Goal: Task Accomplishment & Management: Use online tool/utility

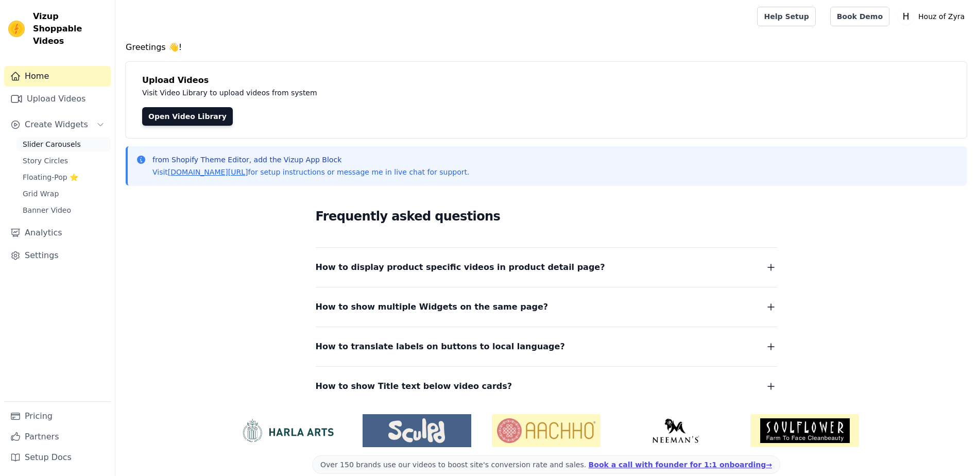
drag, startPoint x: 0, startPoint y: 0, endPoint x: 52, endPoint y: 130, distance: 139.8
click at [52, 139] on span "Slider Carousels" at bounding box center [52, 144] width 58 height 10
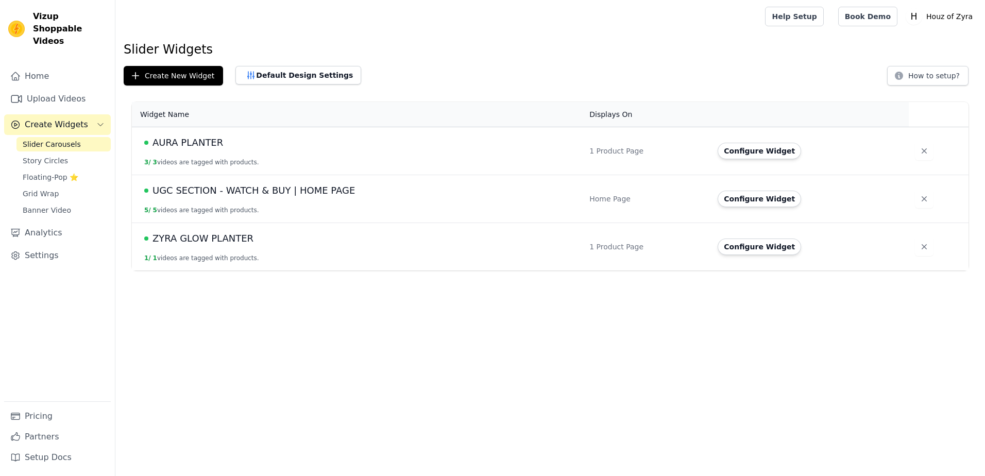
click at [235, 194] on span "UGC SECTION - WATCH & BUY | HOME PAGE" at bounding box center [253, 190] width 202 height 14
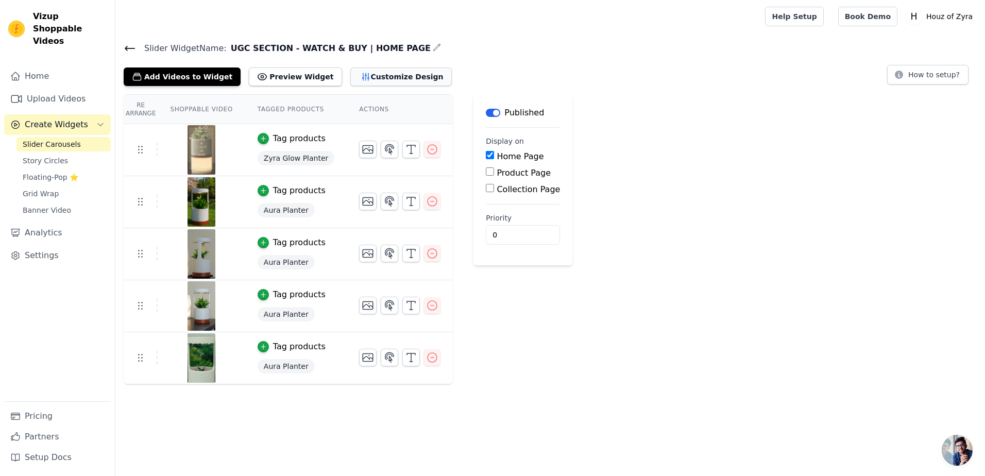
click at [351, 83] on button "Customize Design" at bounding box center [400, 76] width 101 height 19
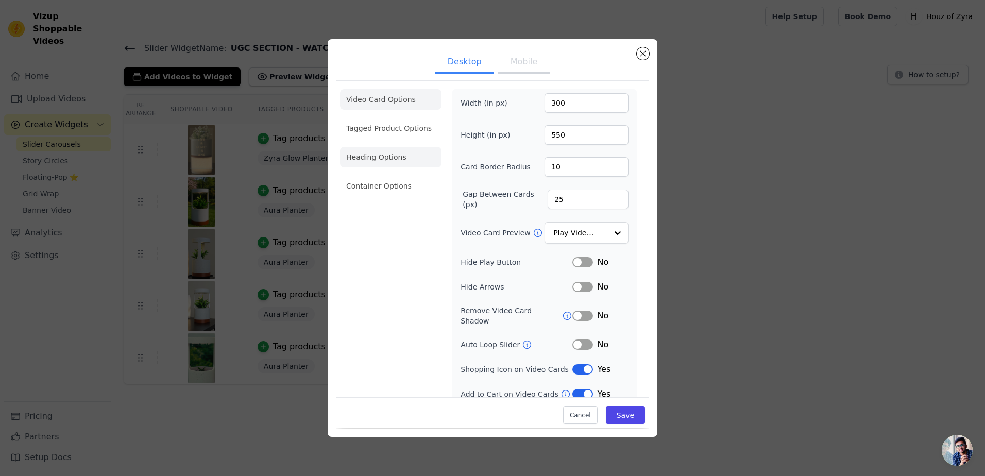
click at [392, 163] on li "Heading Options" at bounding box center [390, 157] width 101 height 21
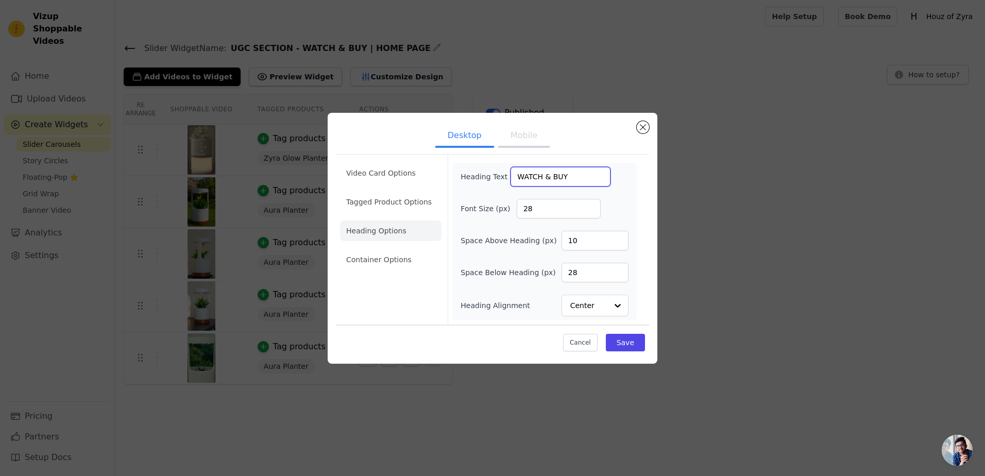
drag, startPoint x: 574, startPoint y: 174, endPoint x: 471, endPoint y: 179, distance: 103.7
click at [471, 179] on div "Heading Text WATCH & BUY" at bounding box center [535, 177] width 150 height 20
type input "watch & buy"
click at [644, 171] on div "Video Card Options Tagged Product Options Heading Options Container Options Hea…" at bounding box center [492, 239] width 313 height 170
click at [640, 342] on button "Save" at bounding box center [625, 343] width 39 height 18
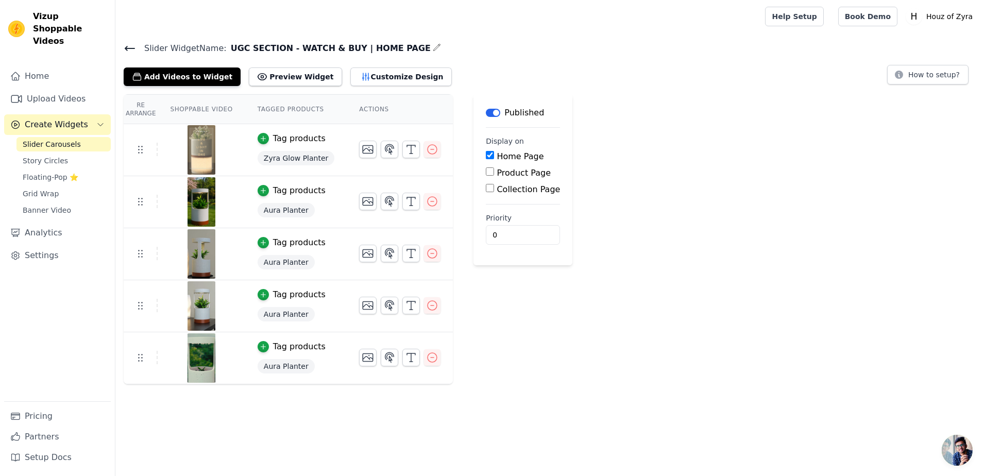
click at [135, 44] on icon at bounding box center [130, 48] width 12 height 12
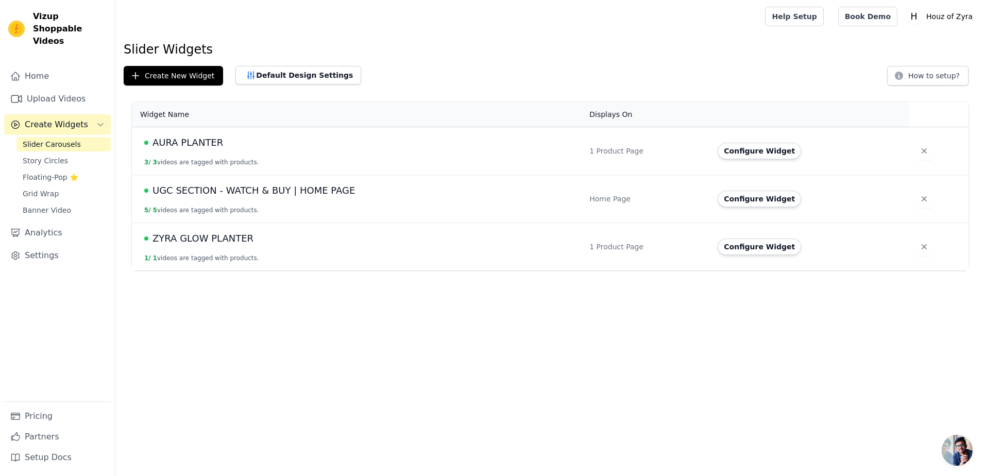
click at [230, 189] on span "UGC SECTION - WATCH & BUY | HOME PAGE" at bounding box center [253, 190] width 202 height 14
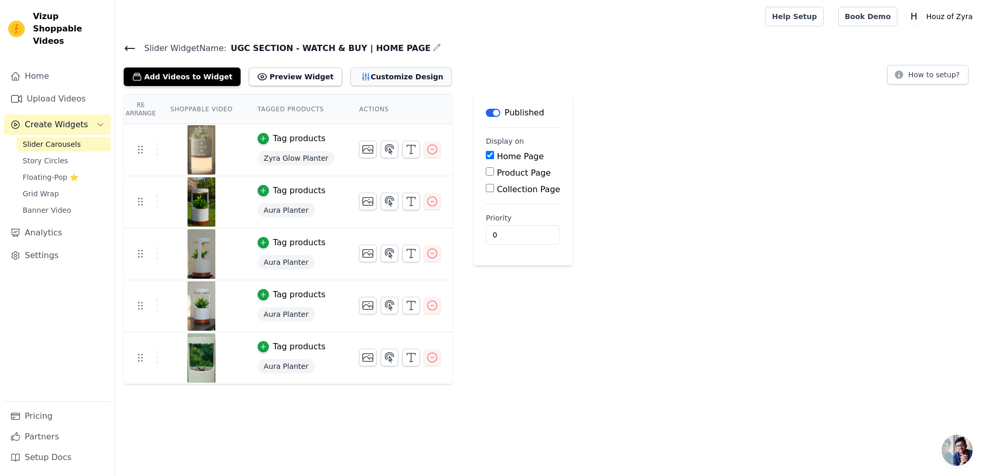
click at [390, 78] on button "Customize Design" at bounding box center [400, 76] width 101 height 19
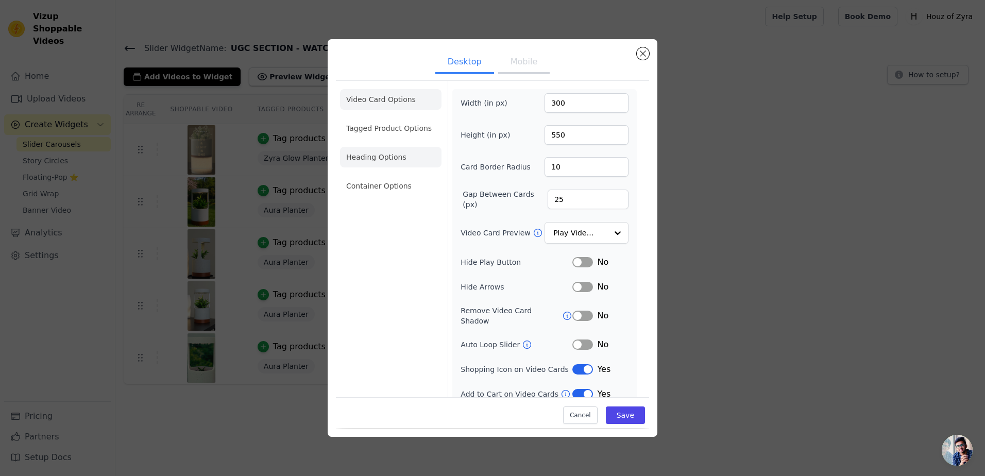
click at [379, 163] on li "Heading Options" at bounding box center [390, 157] width 101 height 21
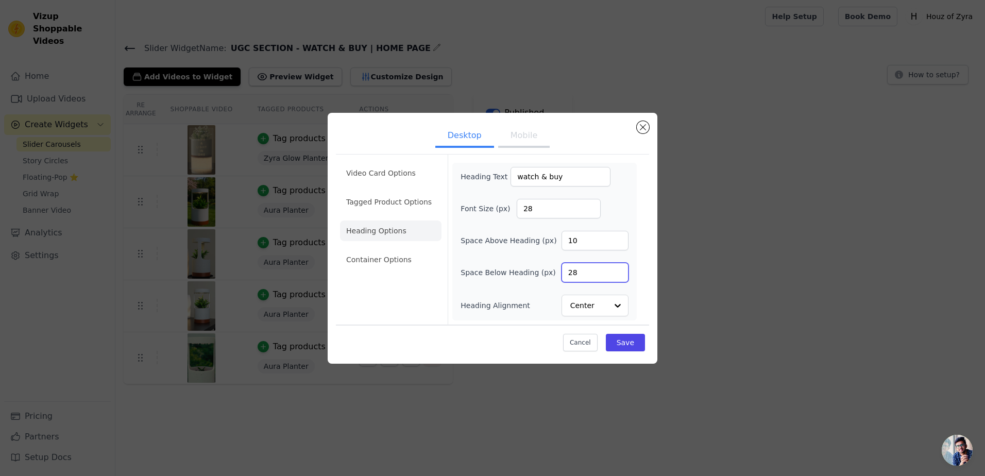
drag, startPoint x: 582, startPoint y: 271, endPoint x: 549, endPoint y: 278, distance: 34.0
click at [549, 278] on div "Space Below Heading (px) 28" at bounding box center [544, 273] width 168 height 20
type input "10"
click at [620, 346] on button "Save" at bounding box center [625, 343] width 39 height 18
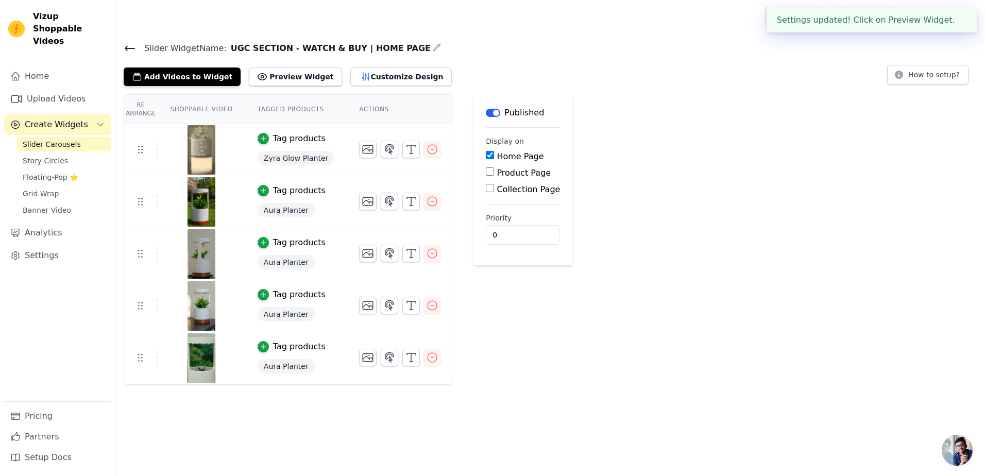
click at [521, 134] on main "Label Published Display on Home Page Product Page Collection Page Priority 0" at bounding box center [522, 179] width 99 height 171
click at [381, 82] on button "Customize Design" at bounding box center [400, 76] width 101 height 19
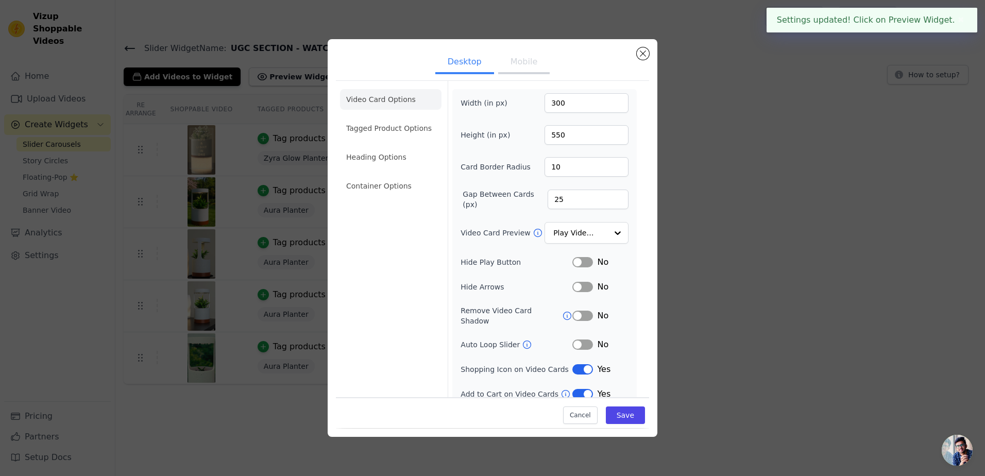
click at [506, 62] on button "Mobile" at bounding box center [524, 63] width 52 height 23
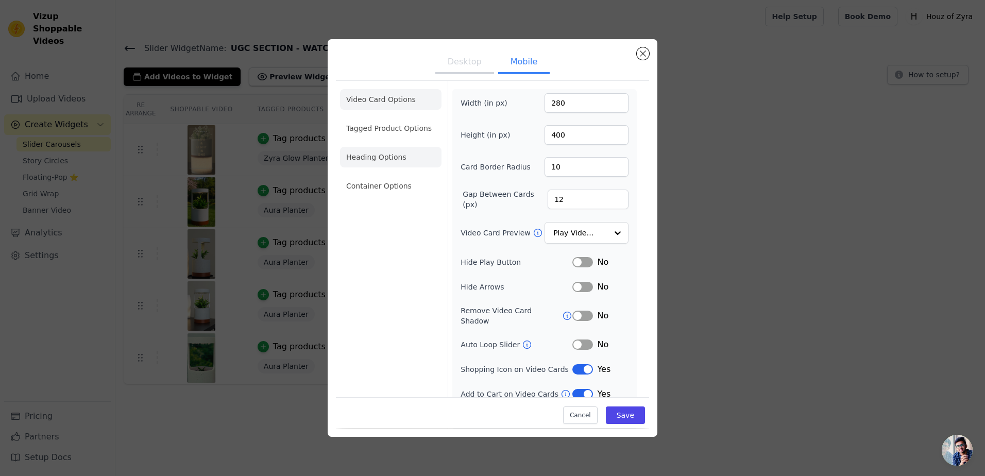
click at [395, 161] on li "Heading Options" at bounding box center [390, 157] width 101 height 21
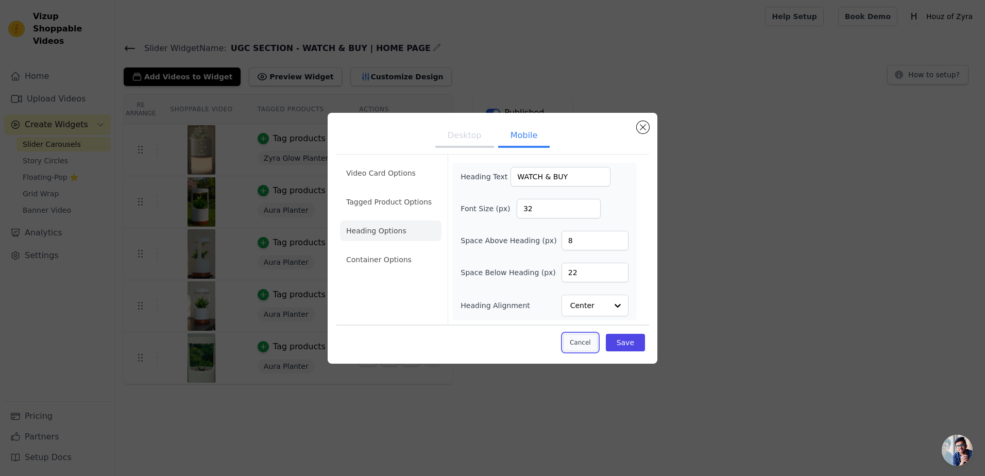
click at [588, 341] on button "Cancel" at bounding box center [580, 343] width 35 height 18
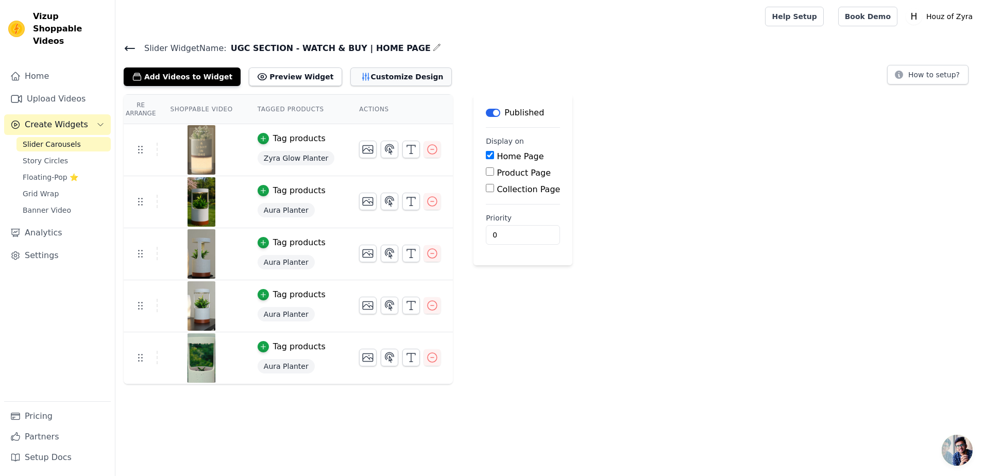
click at [371, 74] on button "Customize Design" at bounding box center [400, 76] width 101 height 19
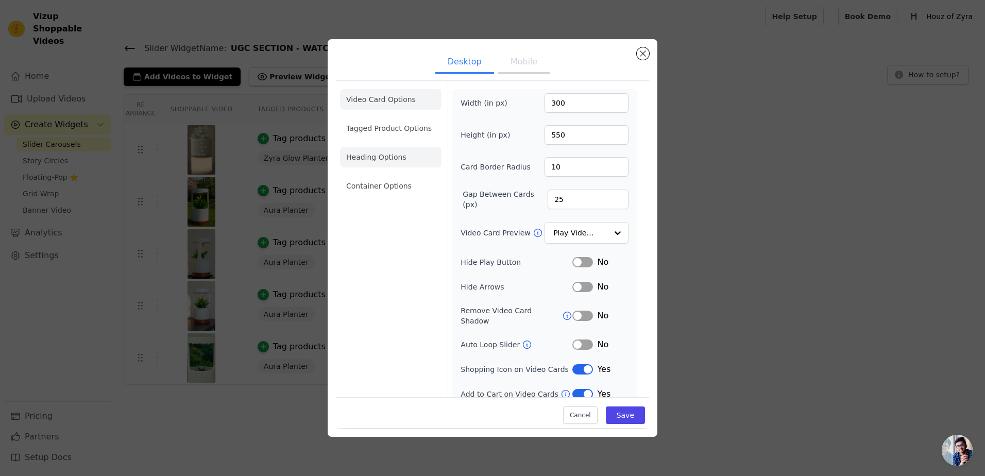
click at [388, 156] on li "Heading Options" at bounding box center [390, 157] width 101 height 21
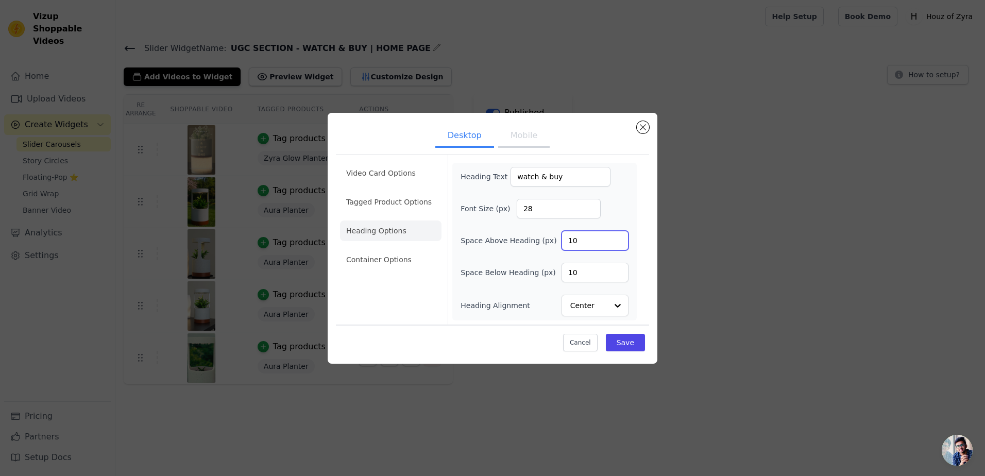
drag, startPoint x: 589, startPoint y: 240, endPoint x: 566, endPoint y: 239, distance: 23.2
click at [566, 239] on input "10" at bounding box center [594, 241] width 67 height 20
click at [622, 190] on div "Heading Text watch & buy Font Size (px) 28 Space Above Heading (px) 10 Space Be…" at bounding box center [544, 241] width 168 height 149
drag, startPoint x: 588, startPoint y: 270, endPoint x: 545, endPoint y: 279, distance: 43.6
click at [545, 279] on div "Space Below Heading (px) 10" at bounding box center [544, 273] width 168 height 20
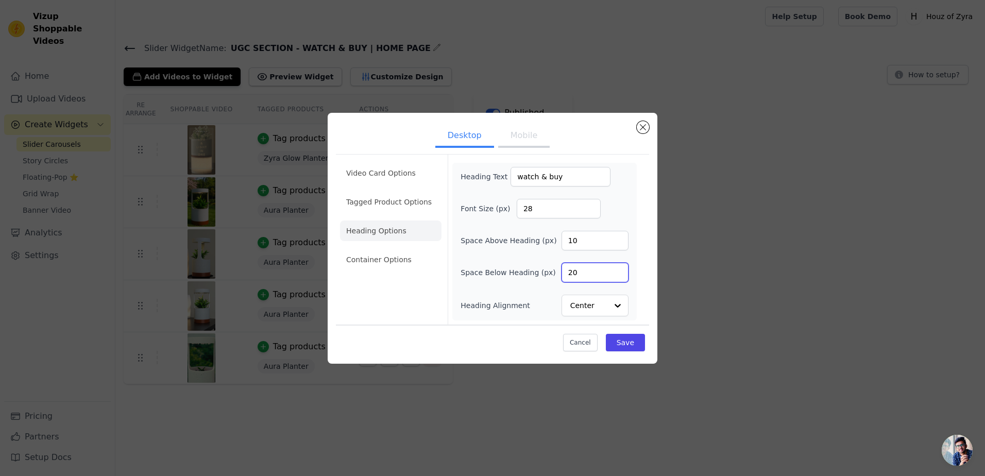
type input "20"
click at [528, 340] on div "Cancel Save" at bounding box center [492, 339] width 313 height 31
click at [636, 345] on button "Save" at bounding box center [625, 343] width 39 height 18
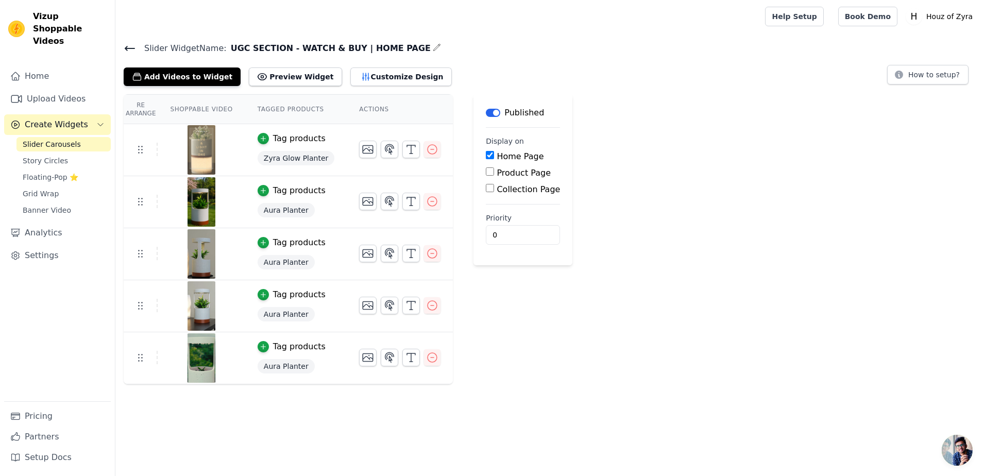
click at [362, 86] on div "Slider Widget Name: UGC SECTION - WATCH & BUY | HOME PAGE Add Videos to Widget …" at bounding box center [549, 212] width 869 height 343
click at [362, 77] on button "Customize Design" at bounding box center [400, 76] width 101 height 19
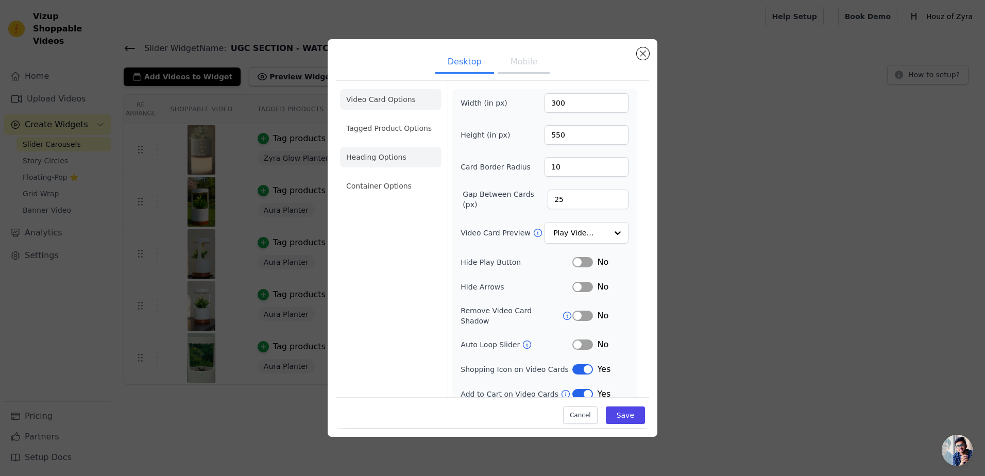
click at [393, 162] on li "Heading Options" at bounding box center [390, 157] width 101 height 21
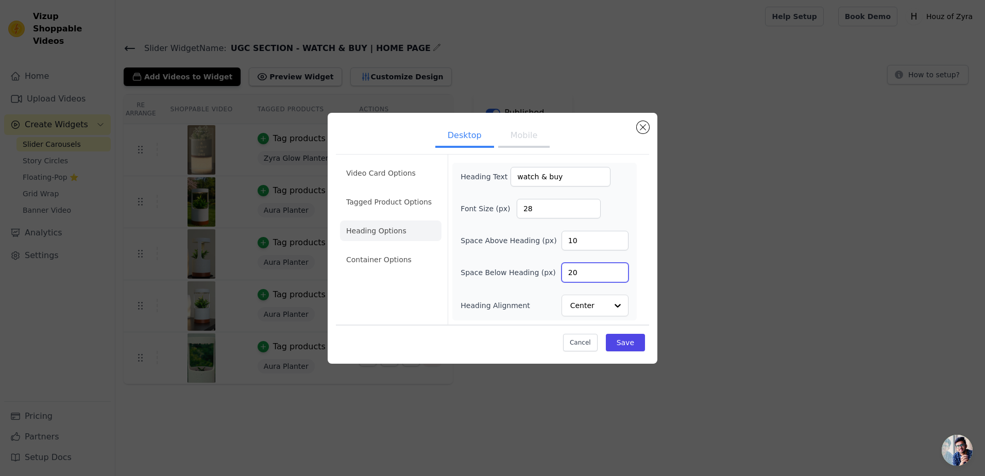
drag, startPoint x: 595, startPoint y: 276, endPoint x: 564, endPoint y: 277, distance: 30.9
click at [564, 277] on input "20" at bounding box center [594, 273] width 67 height 20
type input "10"
drag, startPoint x: 578, startPoint y: 245, endPoint x: 563, endPoint y: 245, distance: 14.9
click at [563, 245] on input "10" at bounding box center [594, 241] width 67 height 20
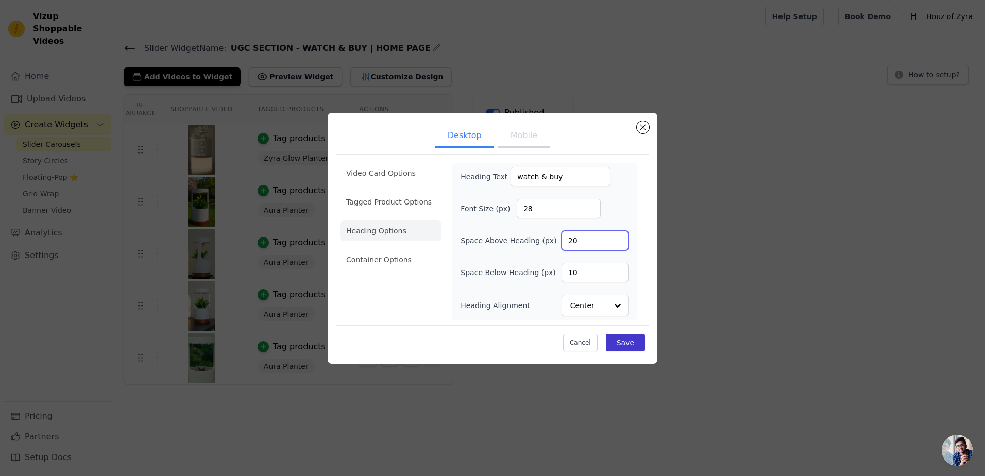
type input "20"
click at [625, 343] on button "Save" at bounding box center [625, 343] width 39 height 18
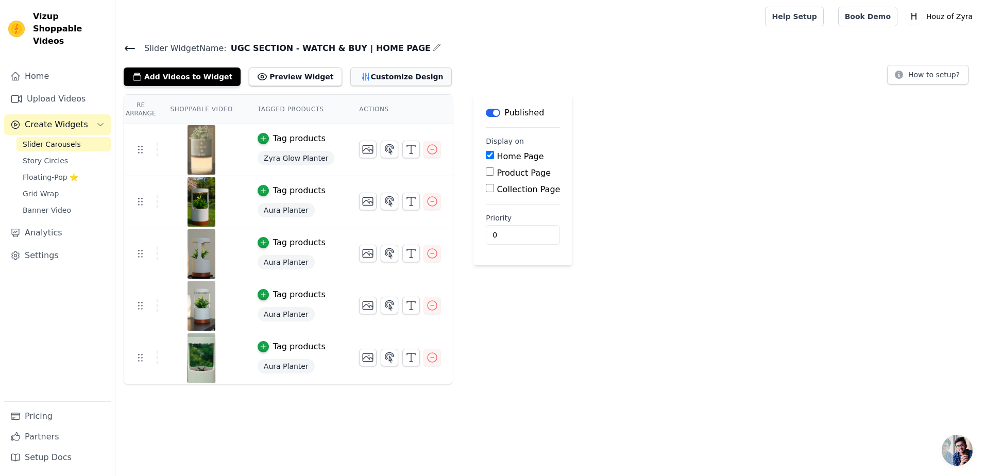
click at [350, 73] on button "Customize Design" at bounding box center [400, 76] width 101 height 19
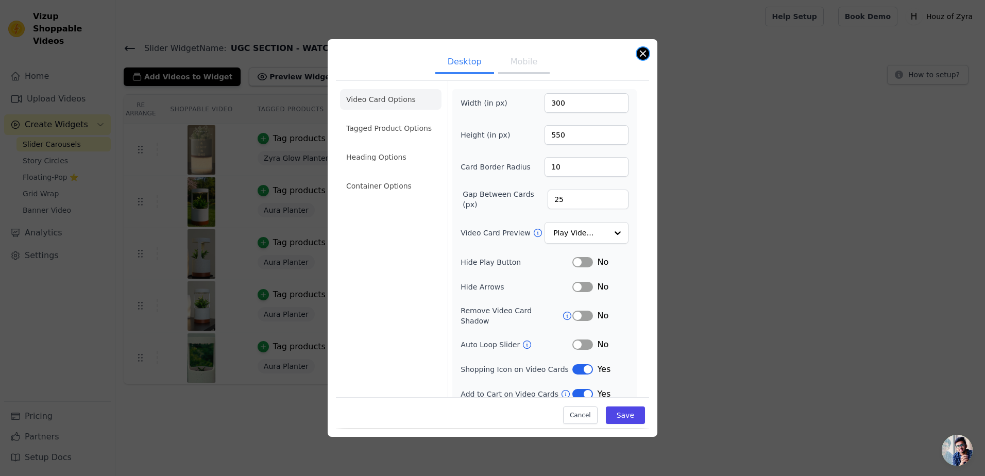
click at [640, 55] on button "Close modal" at bounding box center [643, 53] width 12 height 12
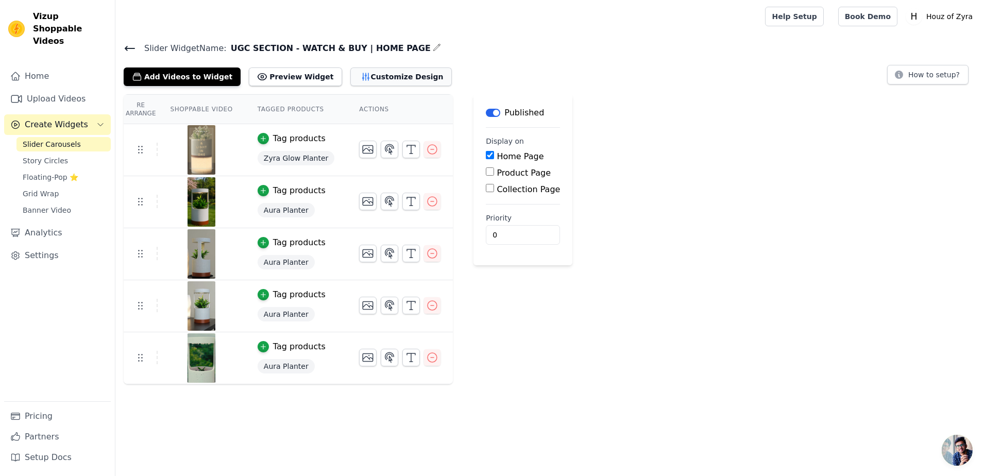
click at [361, 76] on button "Customize Design" at bounding box center [400, 76] width 101 height 19
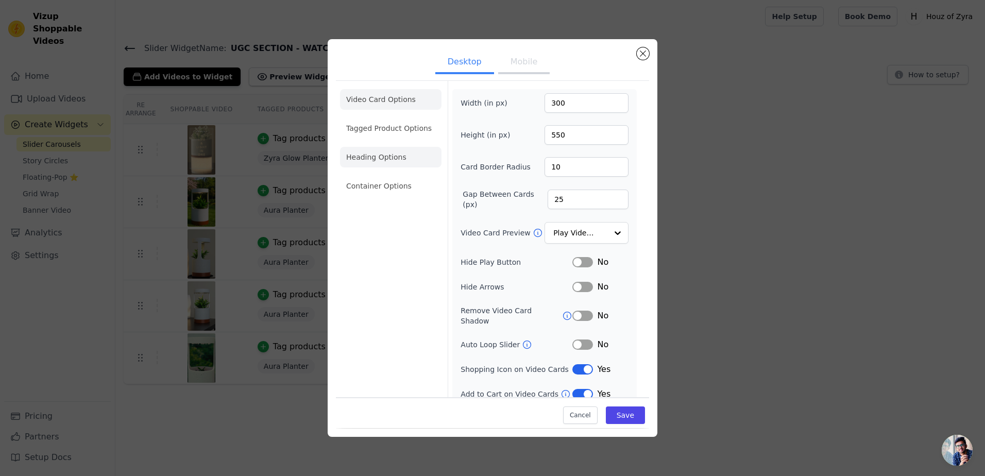
click at [373, 155] on li "Heading Options" at bounding box center [390, 157] width 101 height 21
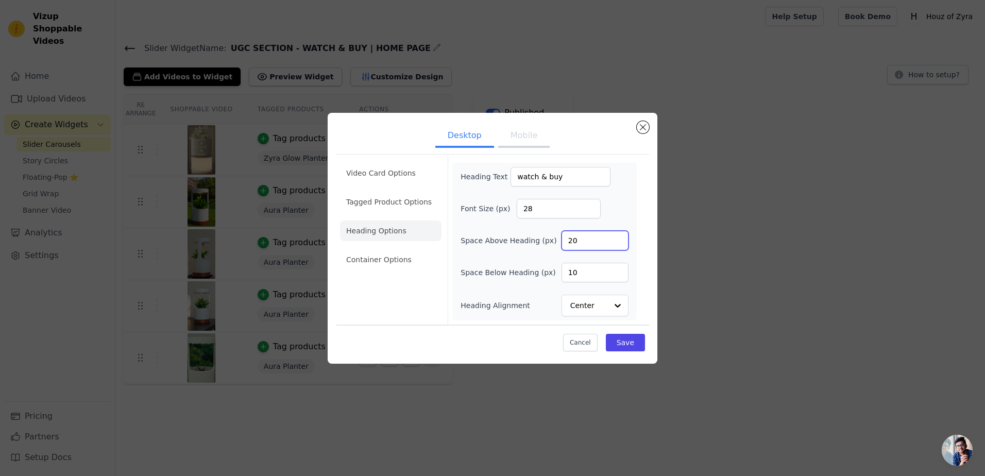
drag, startPoint x: 587, startPoint y: 236, endPoint x: 544, endPoint y: 244, distance: 42.8
click at [544, 244] on div "Space Above Heading (px) 20" at bounding box center [544, 241] width 168 height 20
type input "50"
click at [621, 340] on button "Save" at bounding box center [625, 343] width 39 height 18
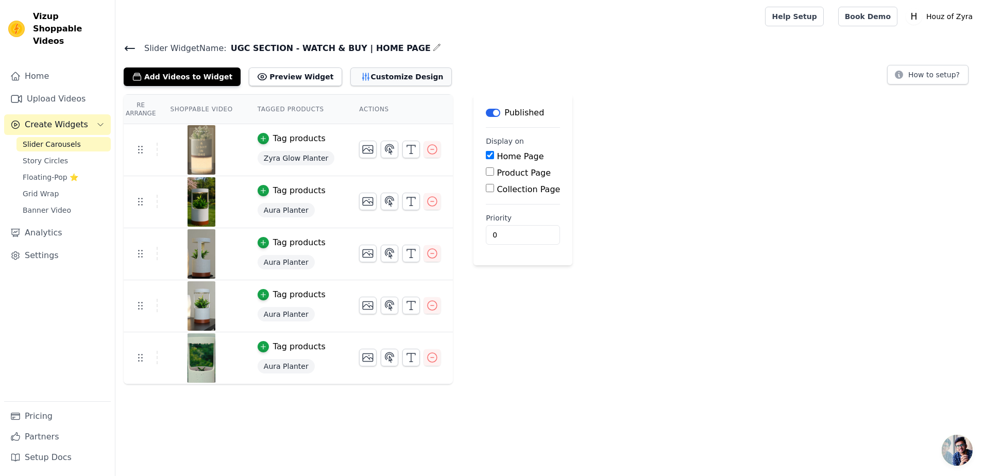
click at [350, 76] on button "Customize Design" at bounding box center [400, 76] width 101 height 19
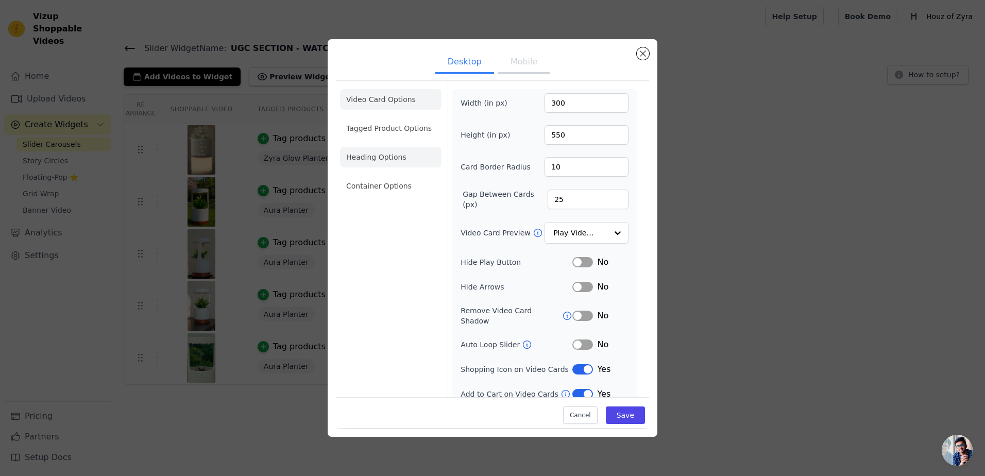
click at [383, 158] on li "Heading Options" at bounding box center [390, 157] width 101 height 21
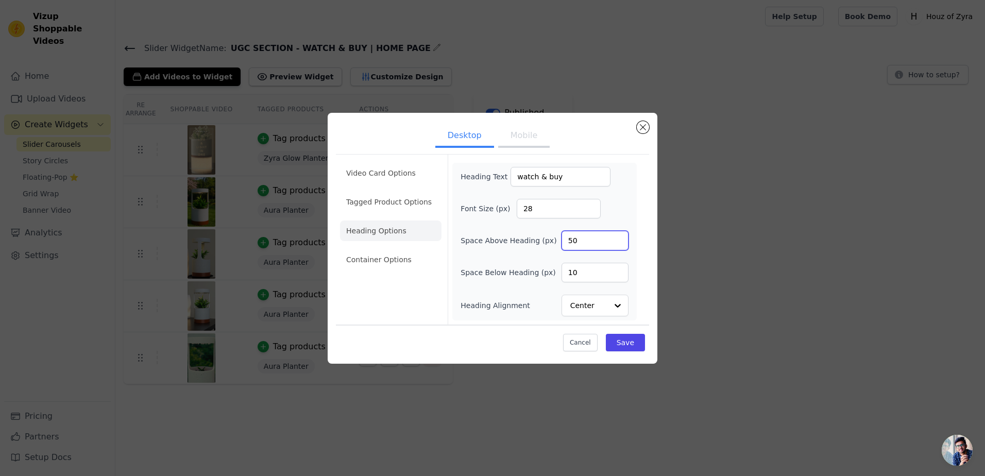
drag, startPoint x: 586, startPoint y: 236, endPoint x: 562, endPoint y: 243, distance: 24.6
click at [562, 243] on input "50" at bounding box center [594, 241] width 67 height 20
type input "10"
drag, startPoint x: 593, startPoint y: 265, endPoint x: 569, endPoint y: 273, distance: 25.6
click at [569, 273] on input "10" at bounding box center [594, 273] width 67 height 20
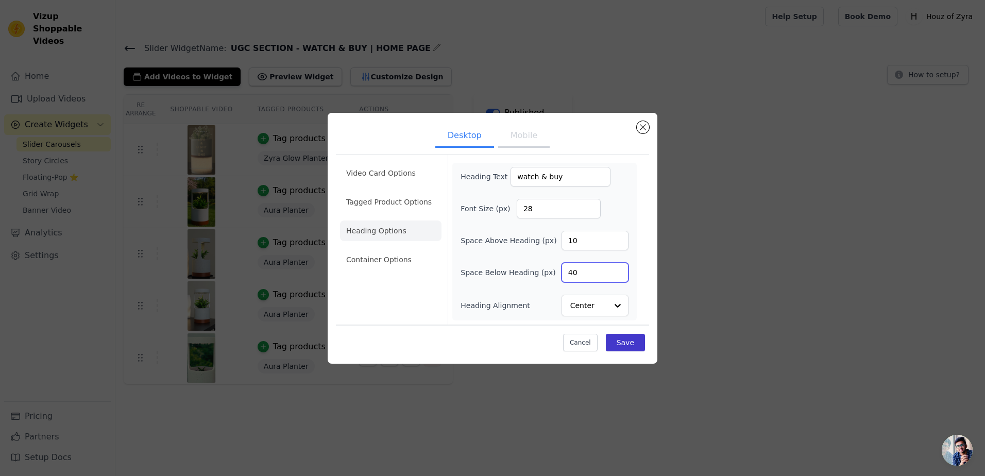
type input "40"
click at [626, 338] on button "Save" at bounding box center [625, 343] width 39 height 18
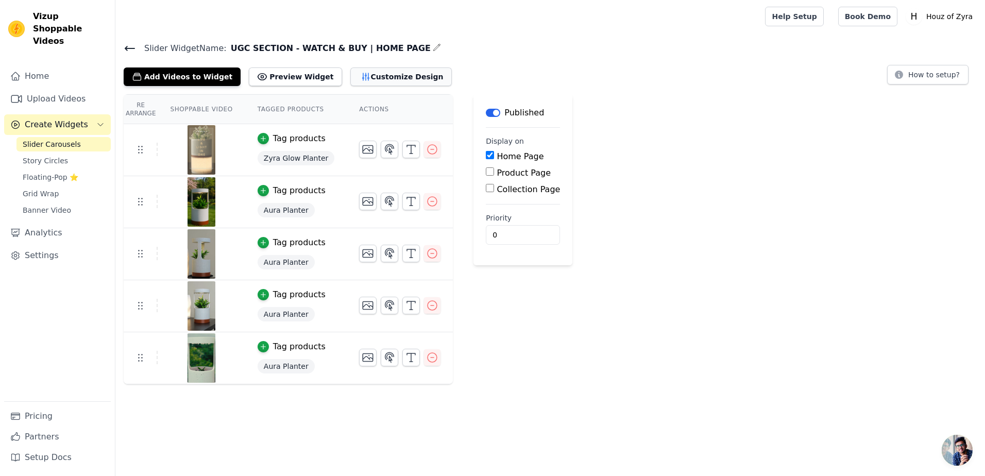
click at [350, 82] on button "Customize Design" at bounding box center [400, 76] width 101 height 19
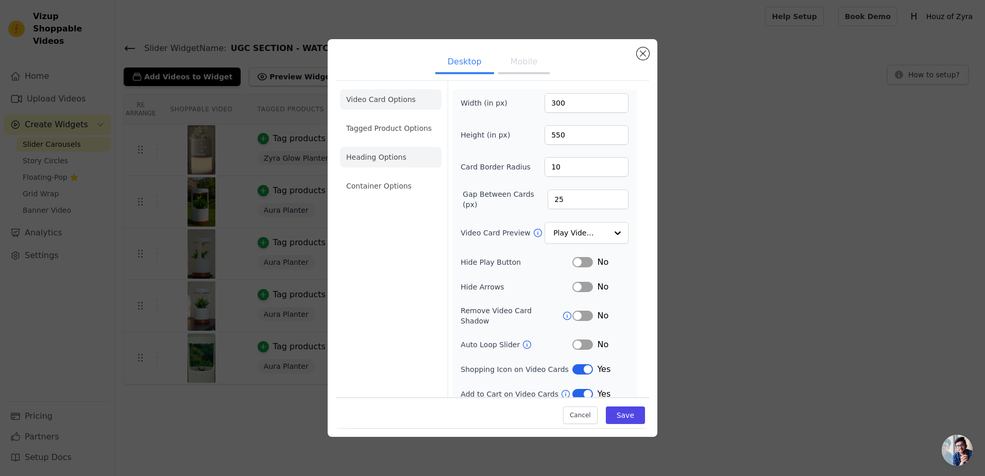
click at [384, 151] on li "Heading Options" at bounding box center [390, 157] width 101 height 21
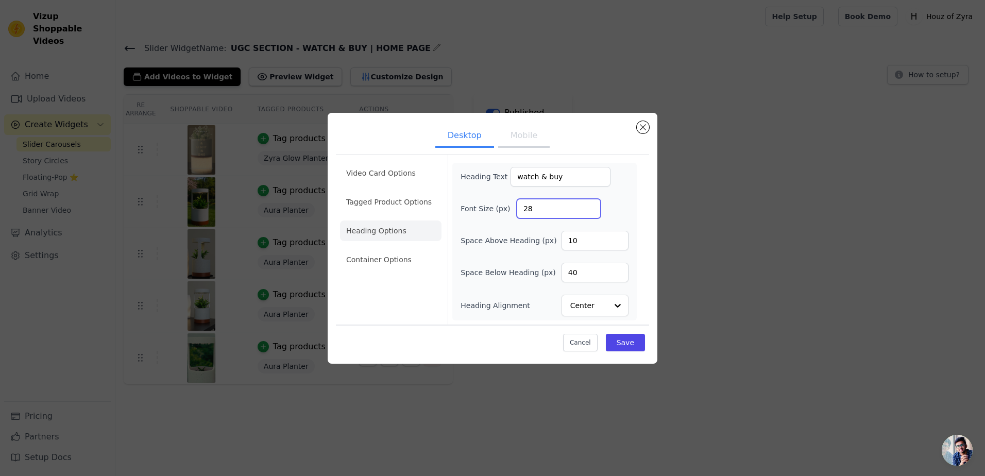
drag, startPoint x: 559, startPoint y: 204, endPoint x: 506, endPoint y: 207, distance: 52.6
click at [506, 207] on div "Font Size (px) 28" at bounding box center [544, 209] width 168 height 20
type input "30"
click at [627, 343] on button "Save" at bounding box center [625, 343] width 39 height 18
